Goal: Transaction & Acquisition: Purchase product/service

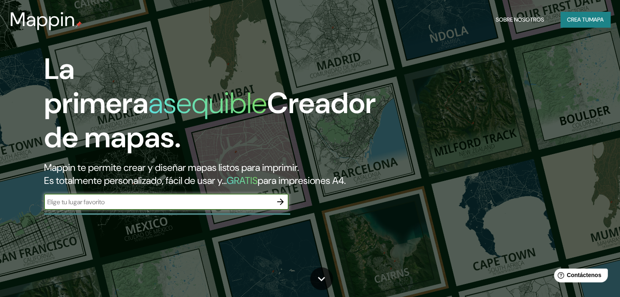
click at [283, 209] on button "button" at bounding box center [280, 202] width 16 height 16
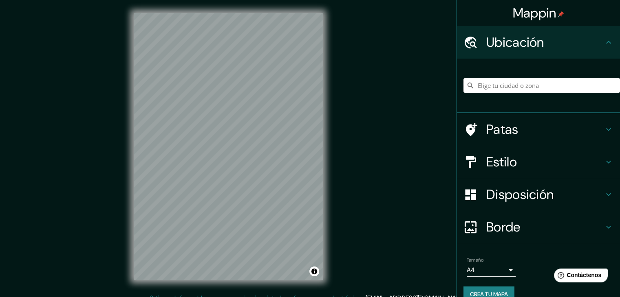
click at [542, 84] on input "Elige tu ciudad o zona" at bounding box center [541, 85] width 156 height 15
click at [477, 85] on input "Elige tu ciudad o zona" at bounding box center [541, 85] width 156 height 15
click at [506, 84] on input "Elige tu ciudad o zona" at bounding box center [541, 85] width 156 height 15
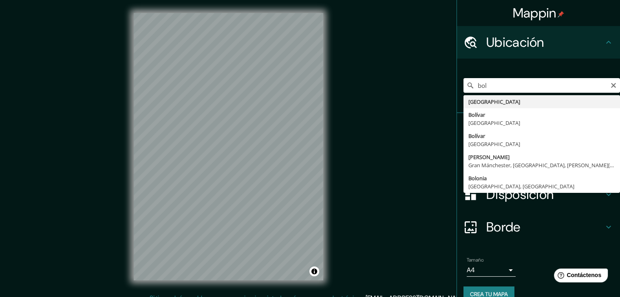
type input "[GEOGRAPHIC_DATA]"
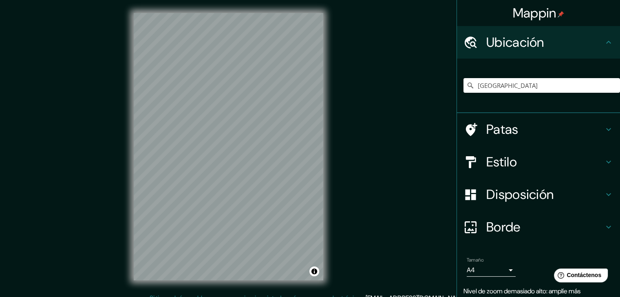
click at [603, 129] on icon at bounding box center [608, 130] width 10 height 10
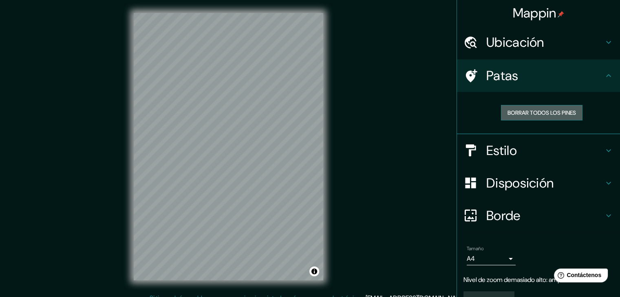
click at [542, 112] on font "Borrar todos los pines" at bounding box center [541, 112] width 68 height 7
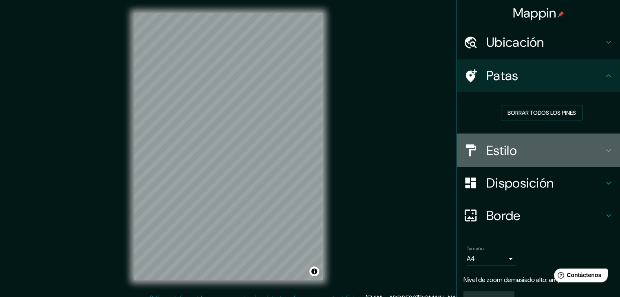
click at [604, 151] on icon at bounding box center [608, 151] width 10 height 10
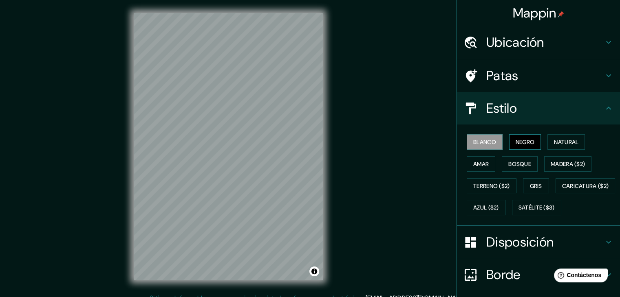
click at [523, 137] on font "Negro" at bounding box center [524, 142] width 19 height 11
click at [476, 157] on button "Amar" at bounding box center [481, 163] width 29 height 15
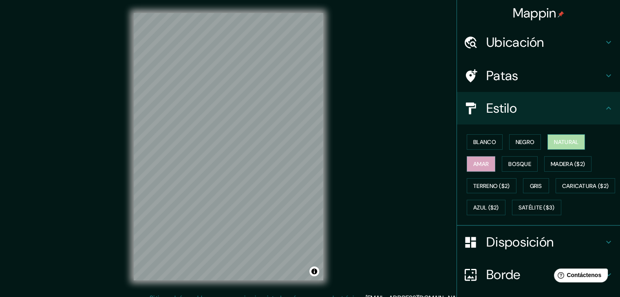
click at [556, 142] on font "Natural" at bounding box center [566, 142] width 24 height 7
click at [515, 163] on font "Bosque" at bounding box center [519, 164] width 23 height 7
click at [561, 143] on font "Natural" at bounding box center [566, 142] width 24 height 7
click at [493, 181] on font "Terreno ($2)" at bounding box center [491, 186] width 37 height 11
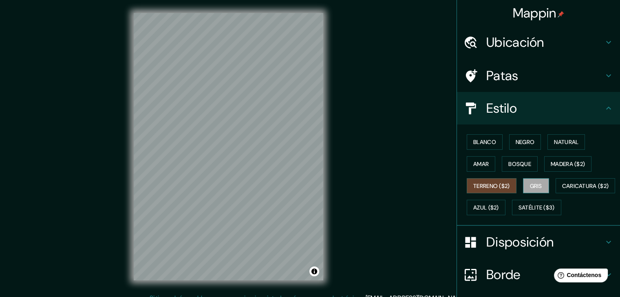
click at [530, 183] on font "Gris" at bounding box center [536, 186] width 12 height 7
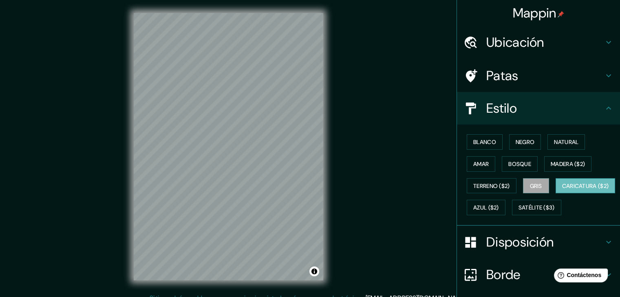
click at [555, 194] on button "Caricatura ($2)" at bounding box center [585, 185] width 60 height 15
click at [518, 212] on font "Satélite ($3)" at bounding box center [536, 208] width 36 height 7
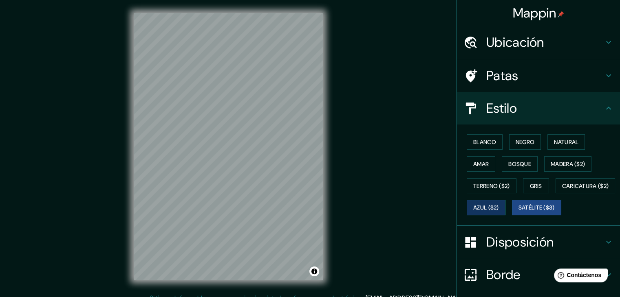
click at [499, 206] on font "Azul ($2)" at bounding box center [486, 208] width 26 height 7
click at [518, 141] on font "Negro" at bounding box center [524, 142] width 19 height 7
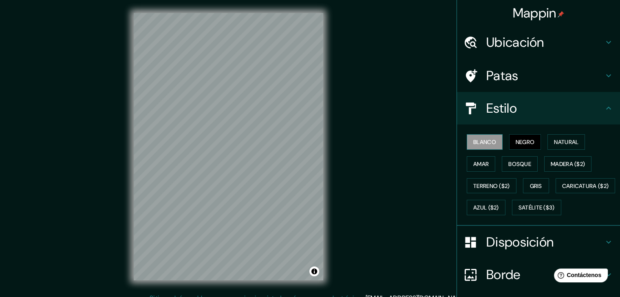
click at [486, 139] on font "Blanco" at bounding box center [484, 142] width 23 height 7
click at [571, 136] on button "Natural" at bounding box center [565, 141] width 37 height 15
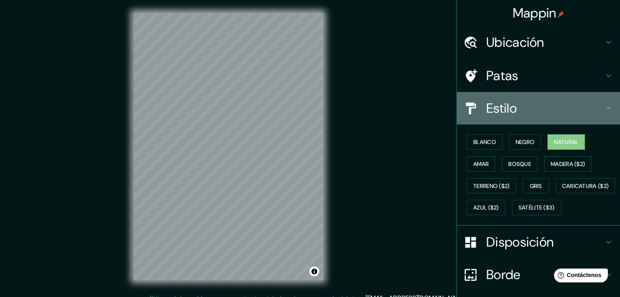
click at [606, 106] on icon at bounding box center [608, 109] width 10 height 10
click at [603, 104] on icon at bounding box center [608, 109] width 10 height 10
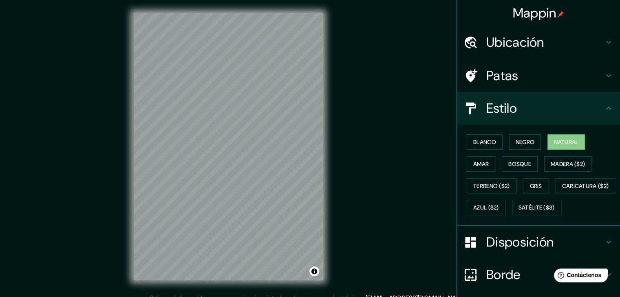
click at [603, 247] on icon at bounding box center [608, 243] width 10 height 10
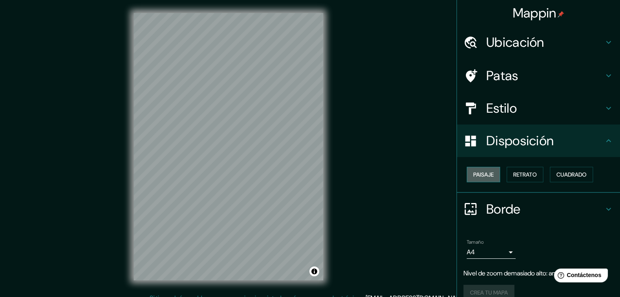
click at [488, 175] on font "Paisaje" at bounding box center [483, 174] width 20 height 7
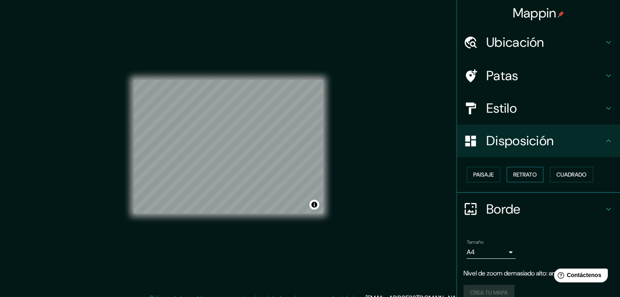
click at [518, 175] on font "Retrato" at bounding box center [525, 174] width 24 height 7
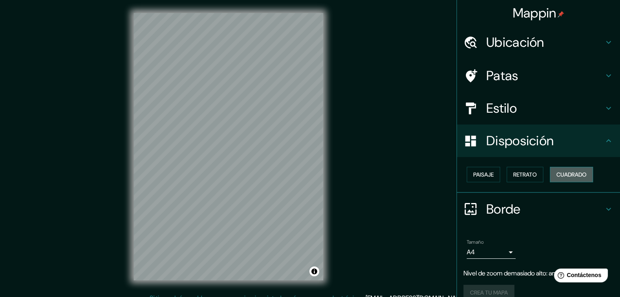
click at [559, 171] on font "Cuadrado" at bounding box center [571, 174] width 30 height 7
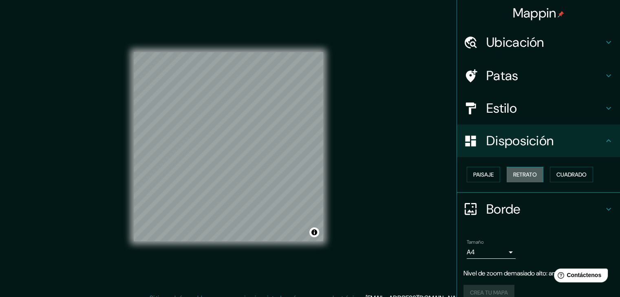
click at [513, 174] on font "Retrato" at bounding box center [525, 174] width 24 height 7
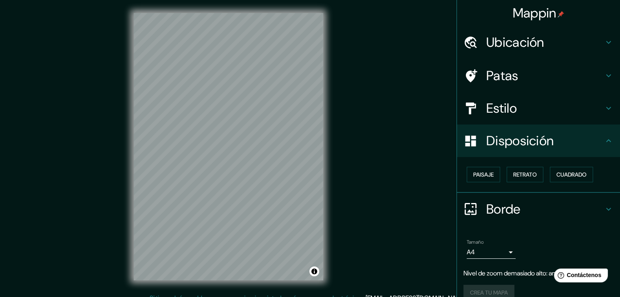
click at [603, 209] on icon at bounding box center [608, 210] width 10 height 10
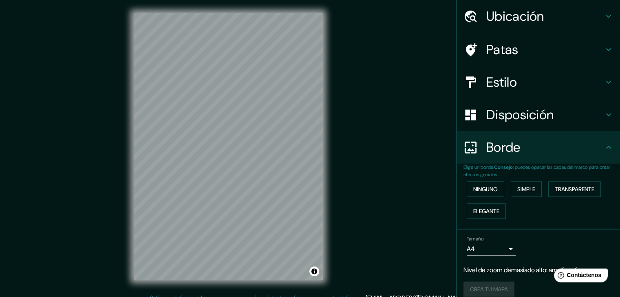
scroll to position [35, 0]
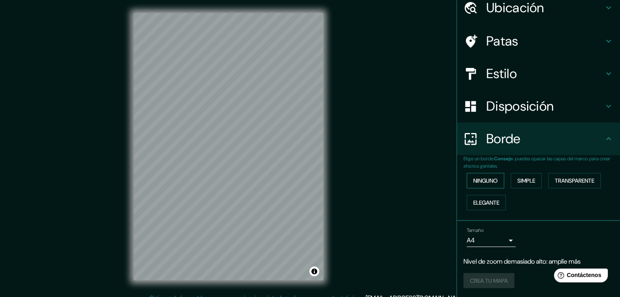
click at [479, 183] on font "Ninguno" at bounding box center [485, 180] width 24 height 7
click at [518, 181] on font "Simple" at bounding box center [526, 180] width 18 height 7
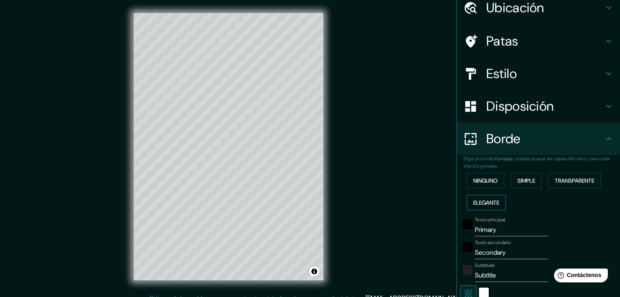
click at [478, 200] on font "Elegante" at bounding box center [486, 202] width 26 height 7
click at [559, 177] on font "Transparente" at bounding box center [575, 180] width 40 height 7
click at [481, 183] on font "Ninguno" at bounding box center [485, 180] width 24 height 7
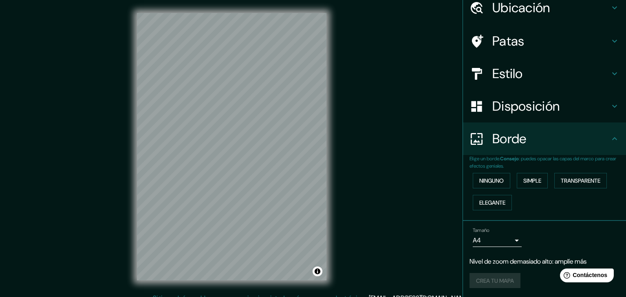
click at [504, 237] on body "Mappin Ubicación Bolivia Patas Estilo Disposición Borde Elige un borde. Consejo…" at bounding box center [313, 148] width 626 height 297
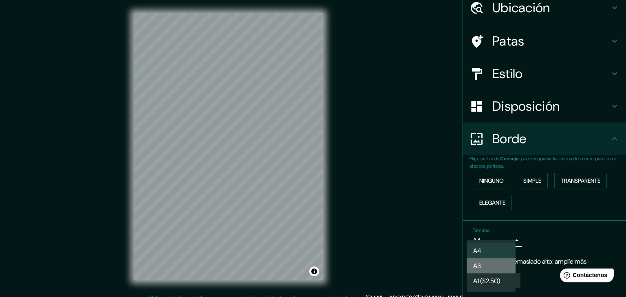
click at [485, 266] on li "A3" at bounding box center [491, 266] width 49 height 15
type input "a4"
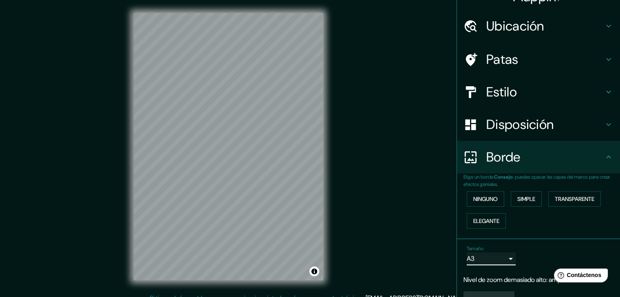
scroll to position [0, 0]
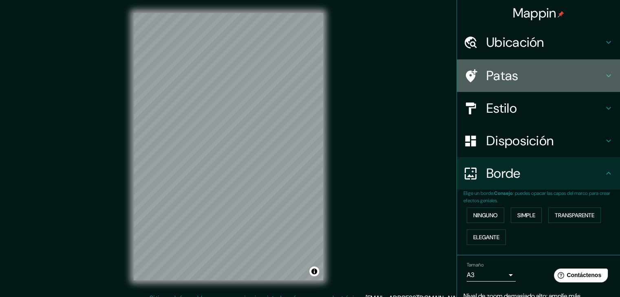
click at [601, 70] on div "Patas" at bounding box center [538, 75] width 163 height 33
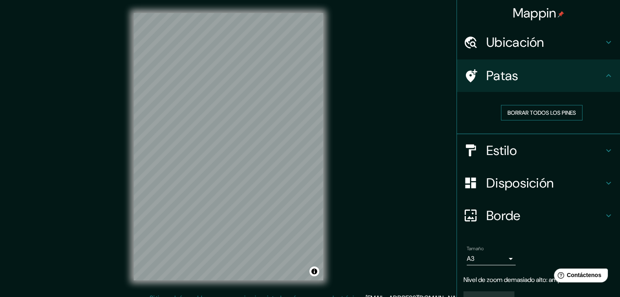
click at [515, 108] on font "Borrar todos los pines" at bounding box center [541, 113] width 68 height 11
click at [493, 77] on font "Patas" at bounding box center [502, 75] width 32 height 17
click at [606, 44] on icon at bounding box center [608, 42] width 5 height 3
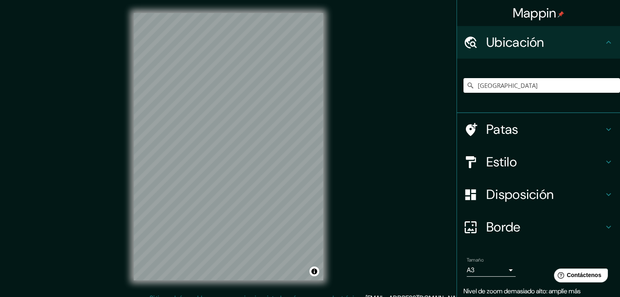
scroll to position [31, 0]
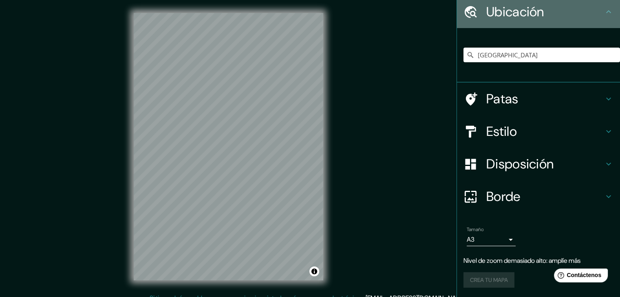
click at [603, 11] on icon at bounding box center [608, 12] width 10 height 10
